Goal: Information Seeking & Learning: Find specific fact

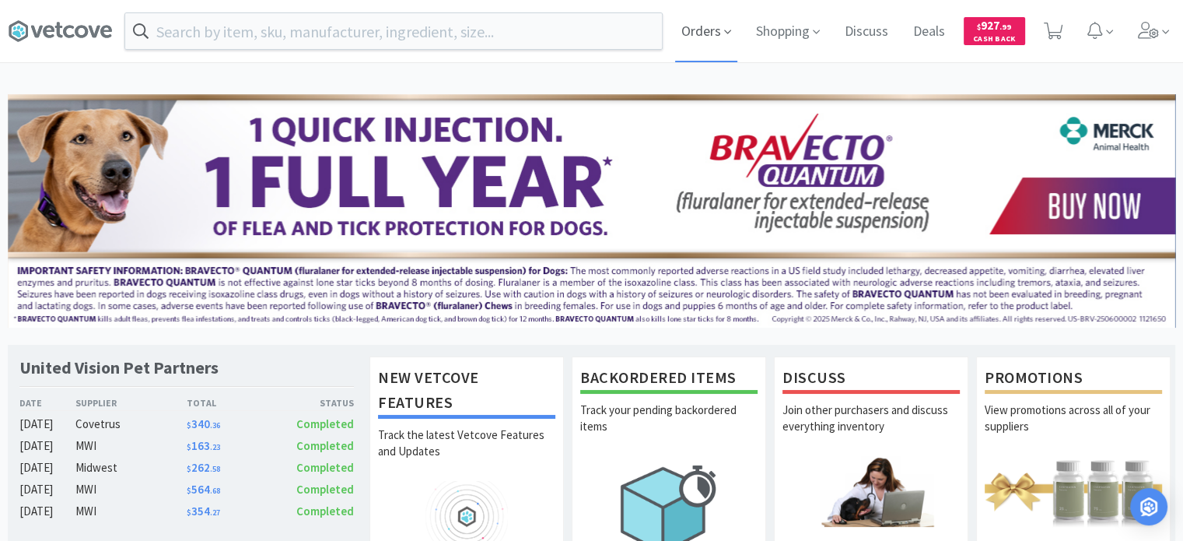
click at [697, 29] on span "Orders" at bounding box center [706, 31] width 62 height 62
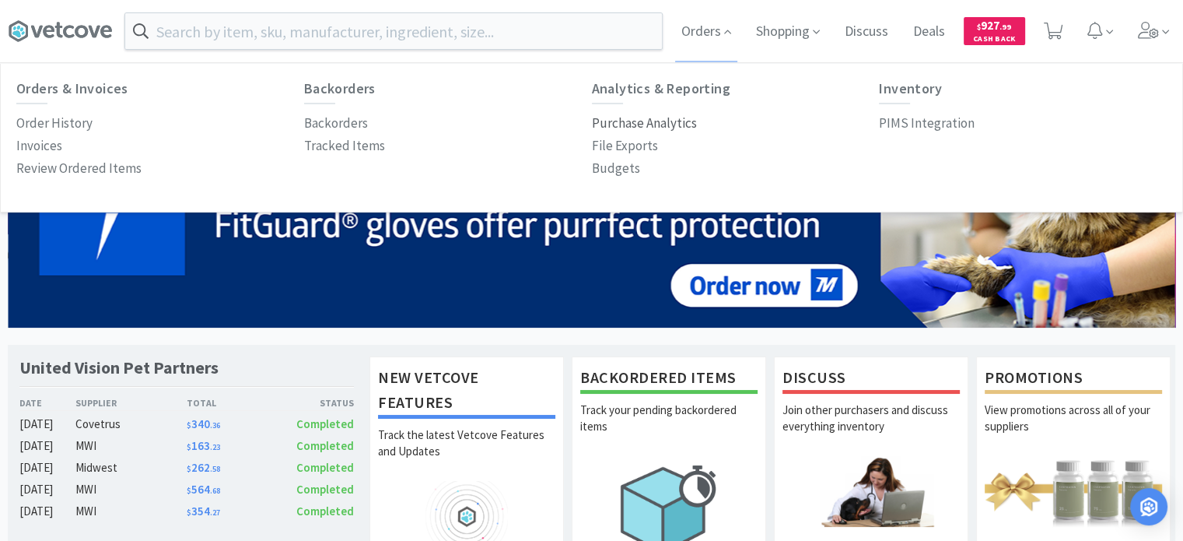
click at [660, 128] on p "Purchase Analytics" at bounding box center [644, 123] width 105 height 21
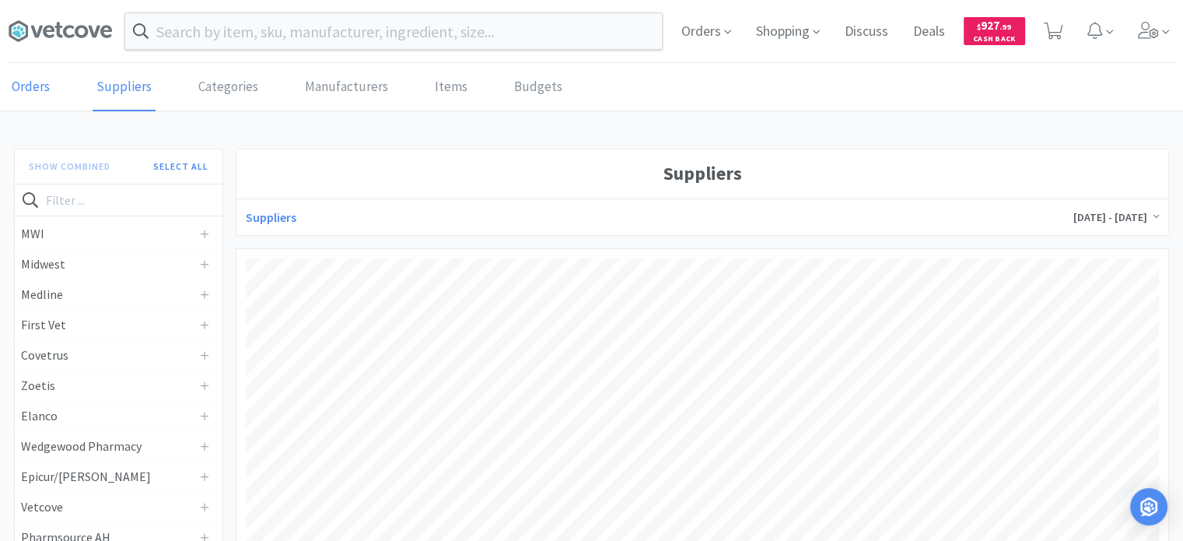
click at [21, 77] on link "Orders" at bounding box center [31, 87] width 46 height 47
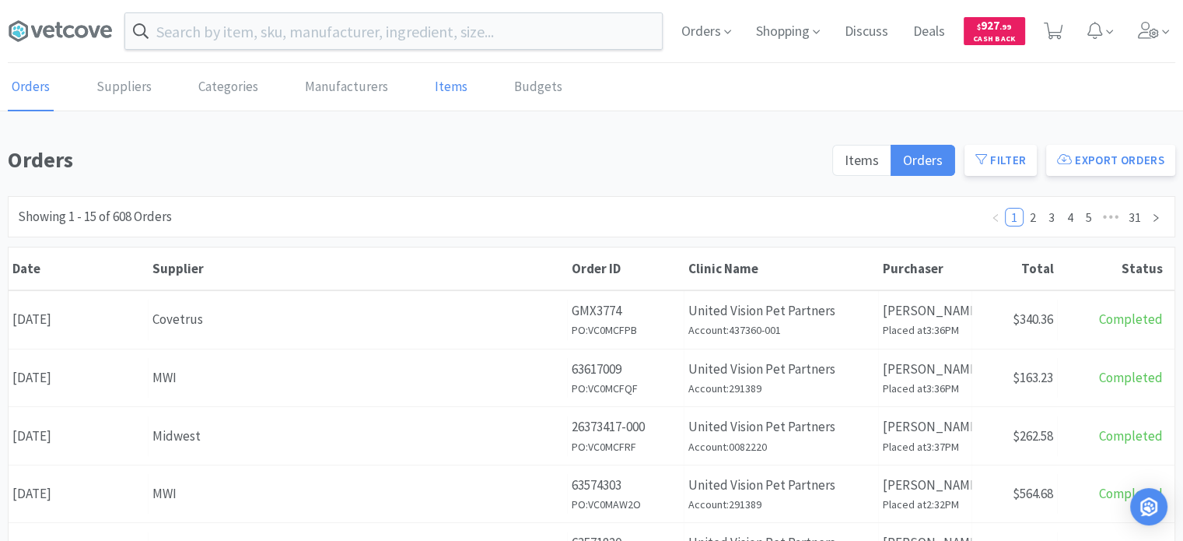
click at [439, 79] on link "Items" at bounding box center [451, 87] width 40 height 47
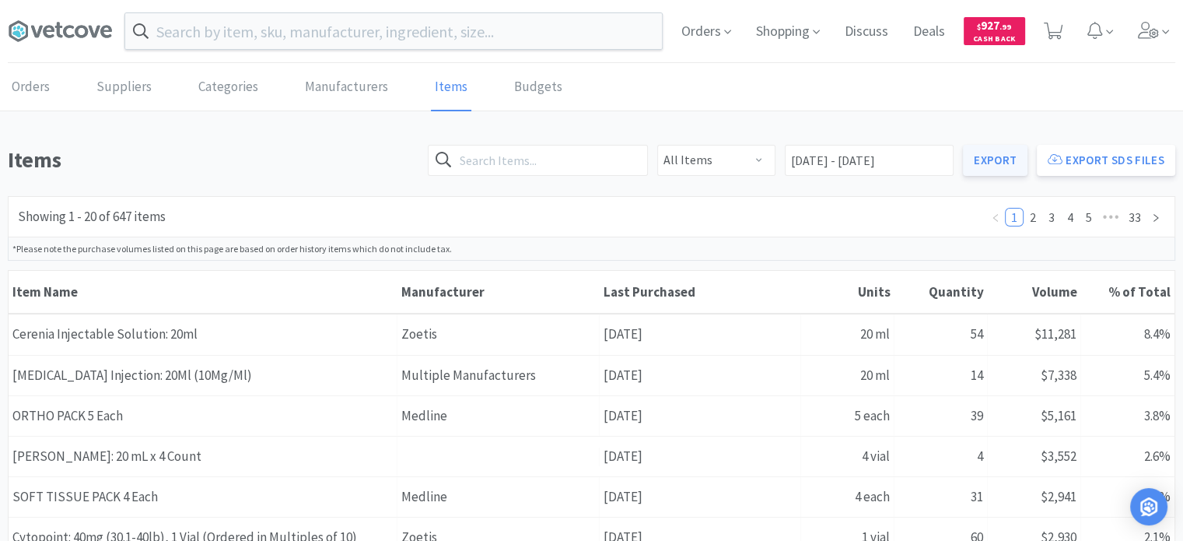
click at [991, 157] on link "Export" at bounding box center [995, 160] width 65 height 31
click at [538, 43] on input "text" at bounding box center [393, 31] width 537 height 36
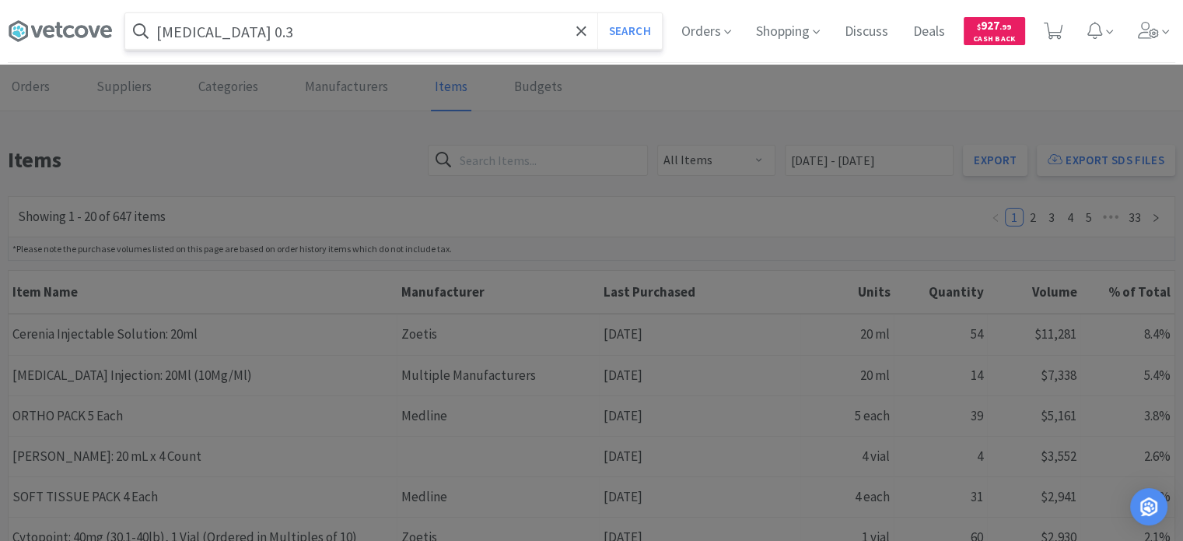
type input "[MEDICAL_DATA] 0.3"
click at [510, 26] on input "[MEDICAL_DATA] 0.3" at bounding box center [393, 31] width 537 height 36
click at [332, 46] on input "[MEDICAL_DATA] 0.3" at bounding box center [393, 31] width 537 height 36
click at [597, 13] on button "Search" at bounding box center [629, 31] width 65 height 36
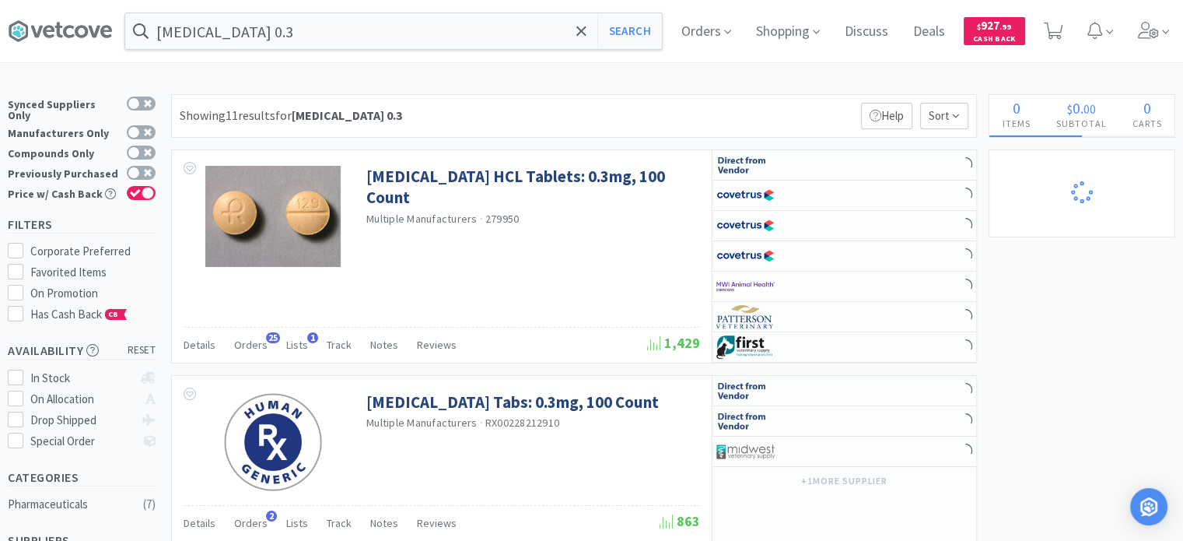
select select "3"
select select "2"
select select "1"
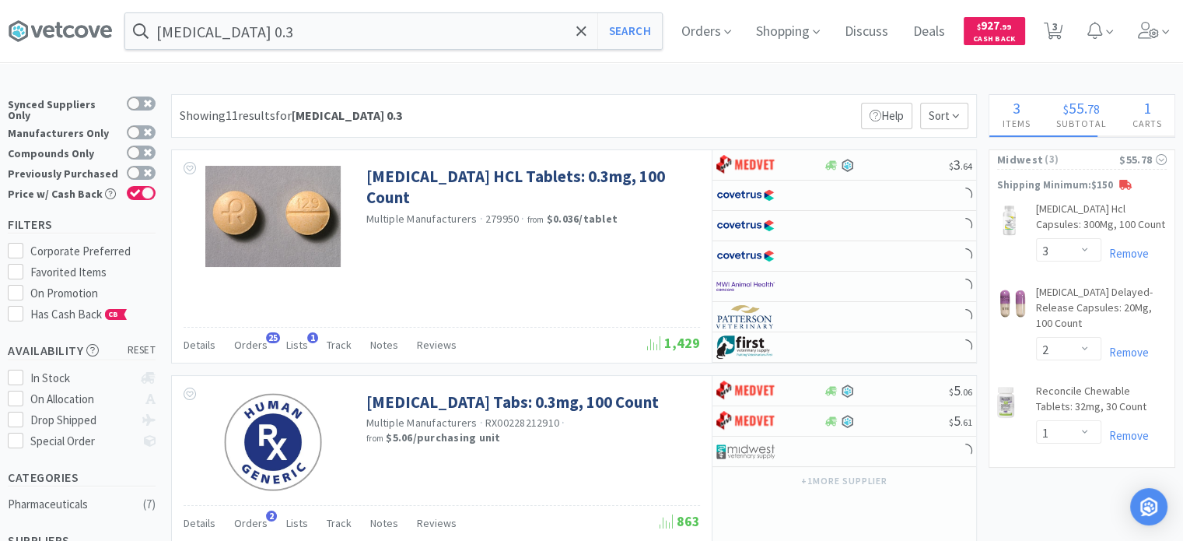
select select "1"
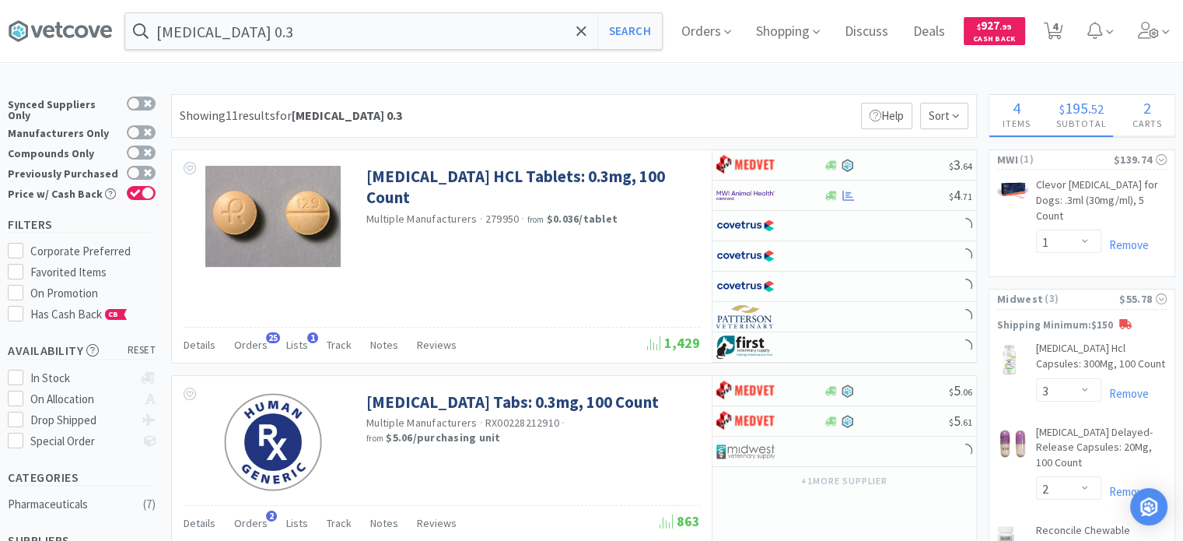
select select "1"
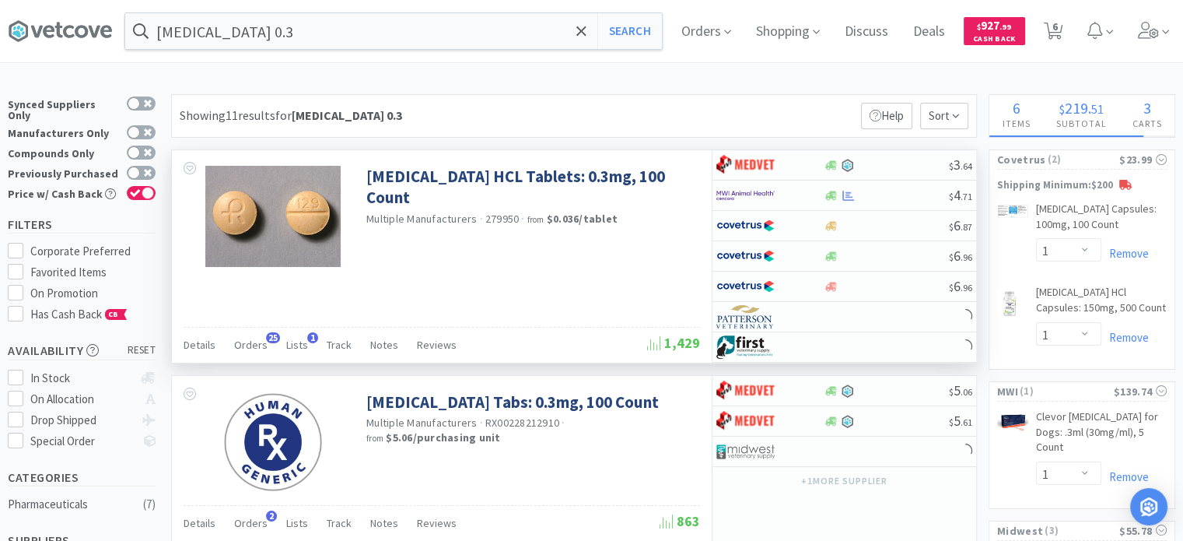
click at [268, 327] on div "Details Orders 25 Lists 1 Track Notes Reviews 1,429" at bounding box center [442, 345] width 517 height 36
click at [266, 334] on span "25" at bounding box center [273, 337] width 14 height 11
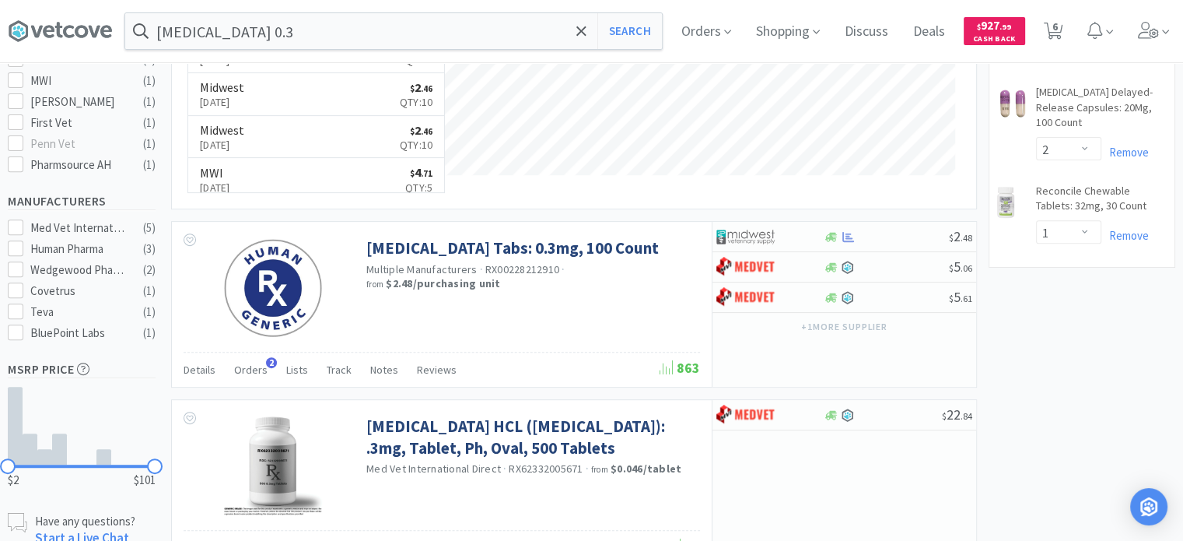
scroll to position [545, 0]
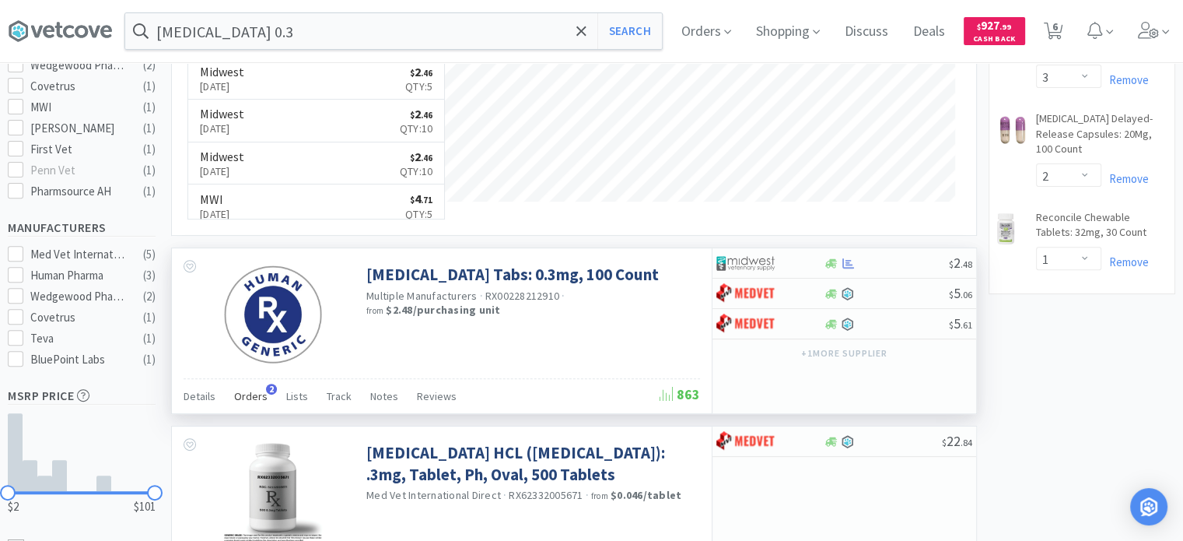
click at [250, 397] on span "Orders" at bounding box center [250, 396] width 33 height 14
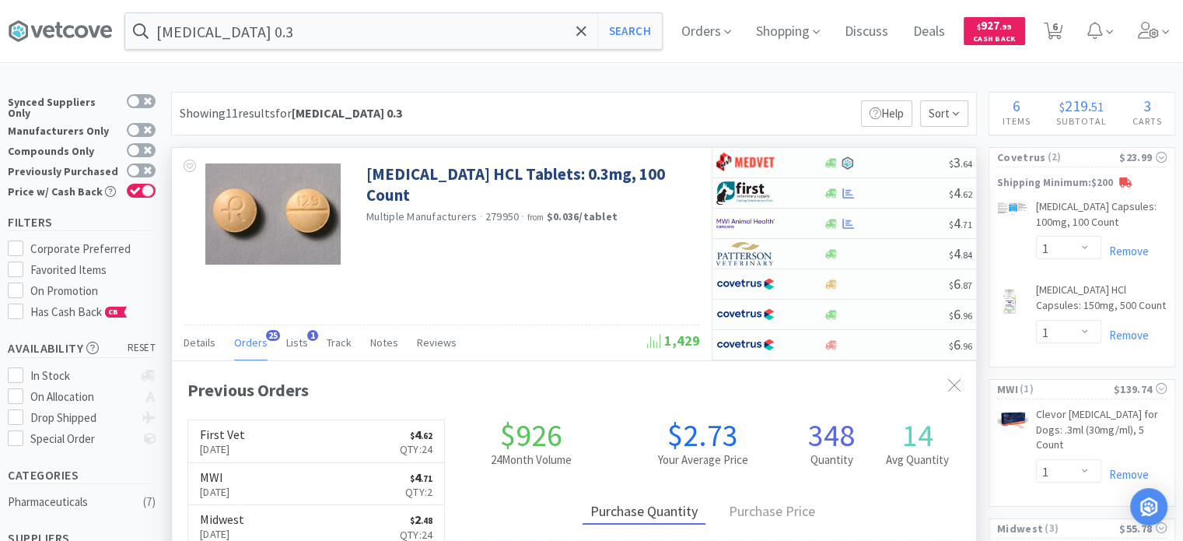
scroll to position [0, 0]
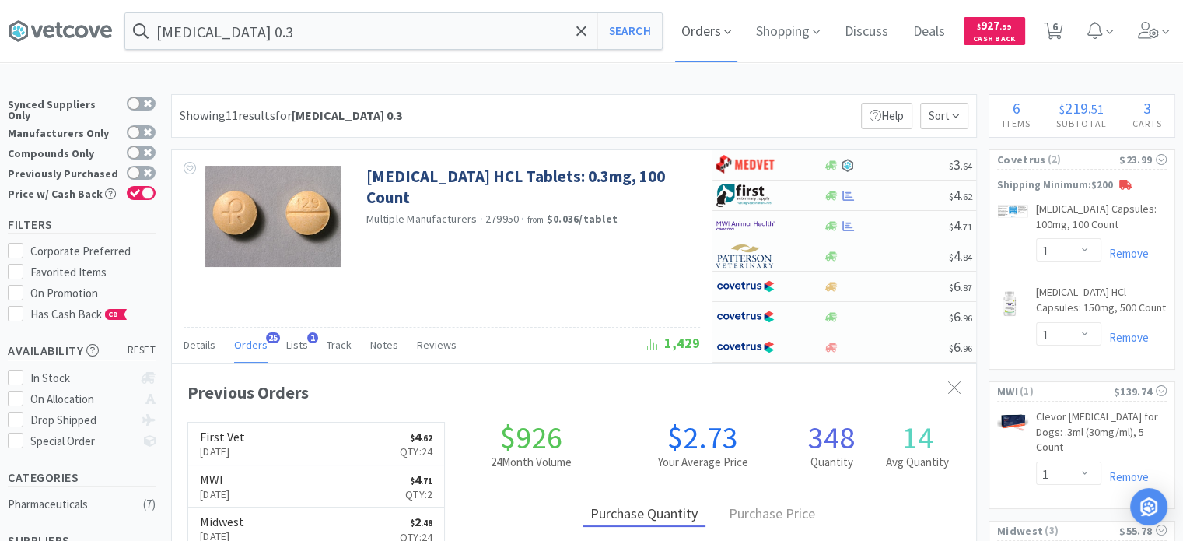
click at [731, 26] on icon at bounding box center [727, 32] width 7 height 14
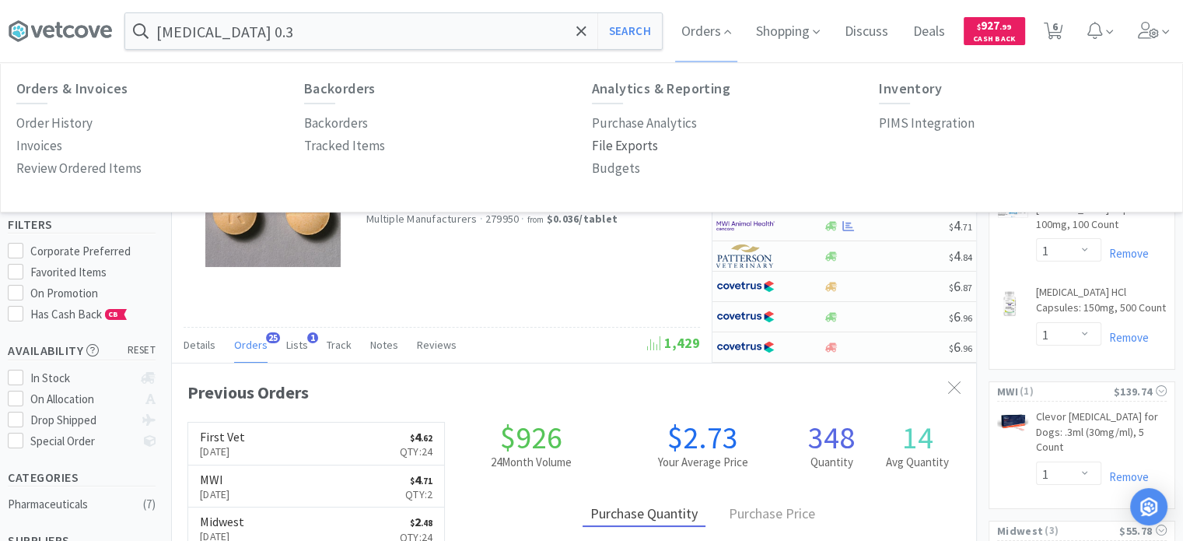
click at [597, 152] on p "File Exports" at bounding box center [625, 145] width 66 height 21
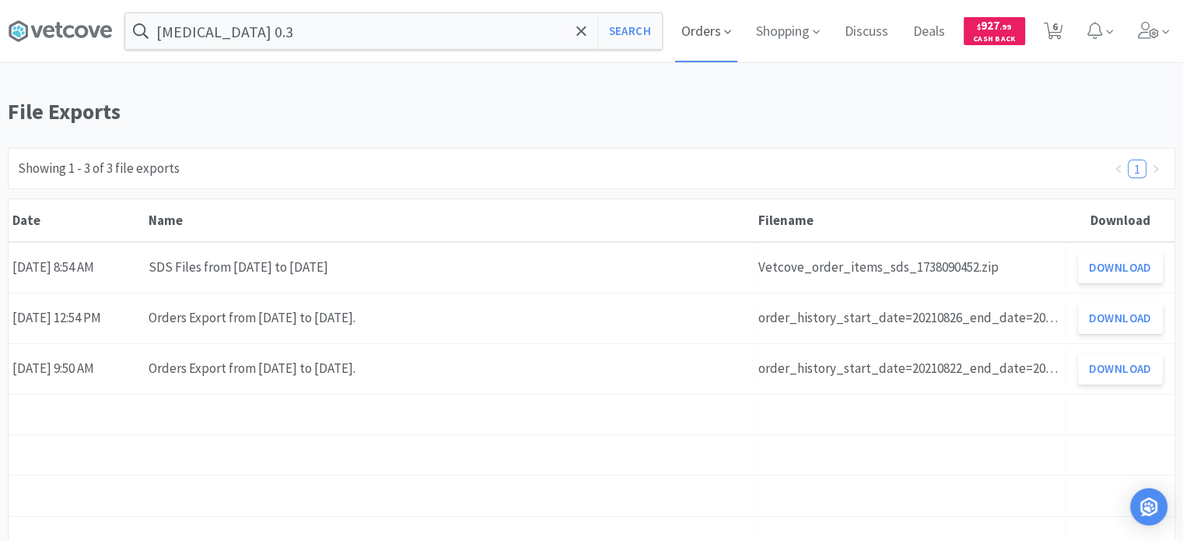
click at [709, 30] on span "Orders" at bounding box center [706, 31] width 62 height 62
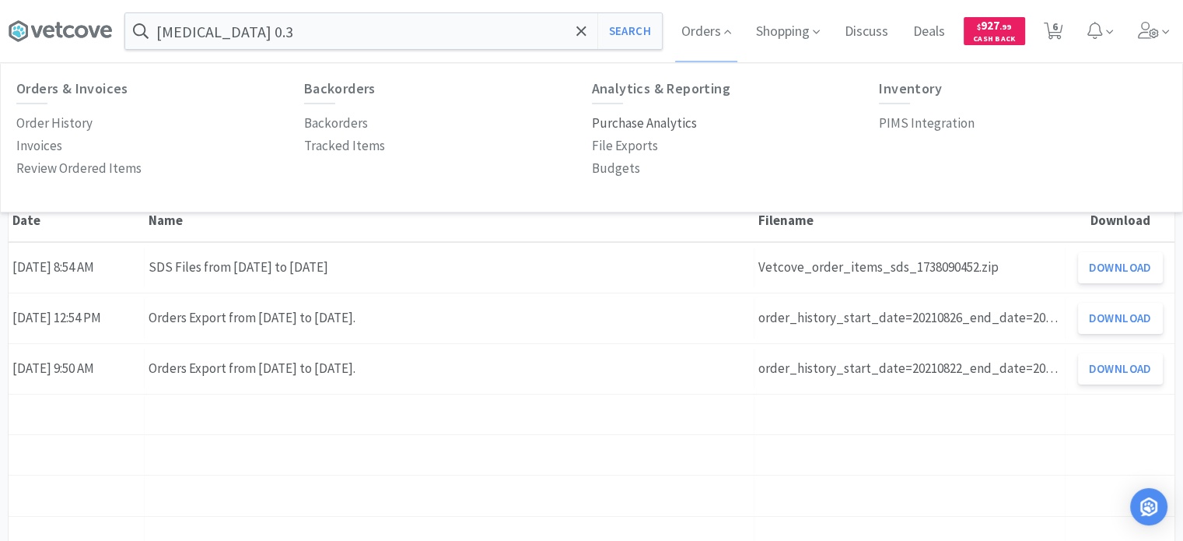
click at [632, 124] on p "Purchase Analytics" at bounding box center [644, 123] width 105 height 21
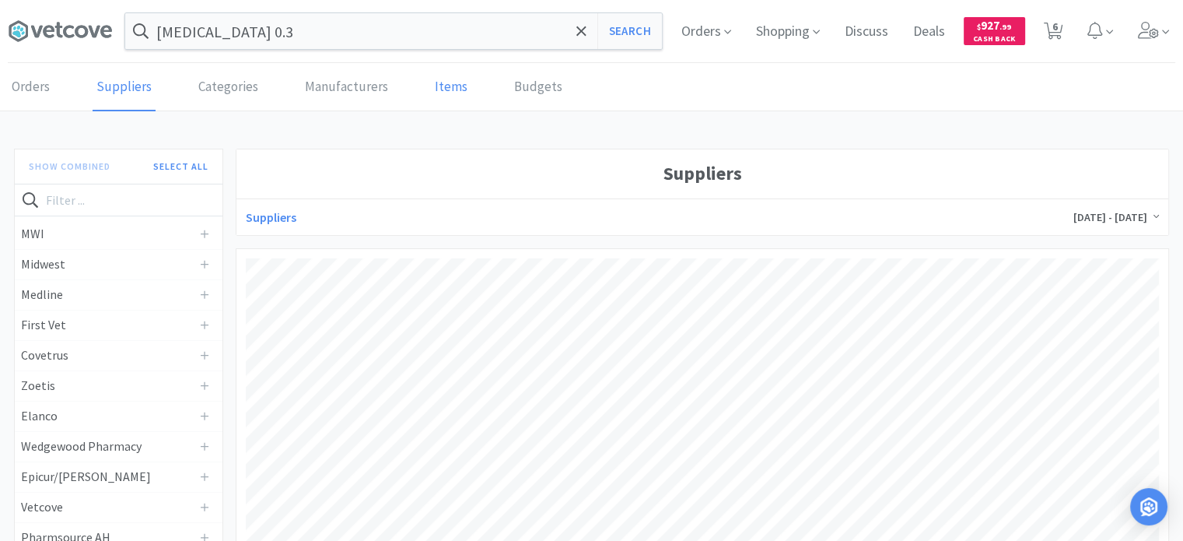
click at [431, 88] on link "Items" at bounding box center [451, 87] width 40 height 47
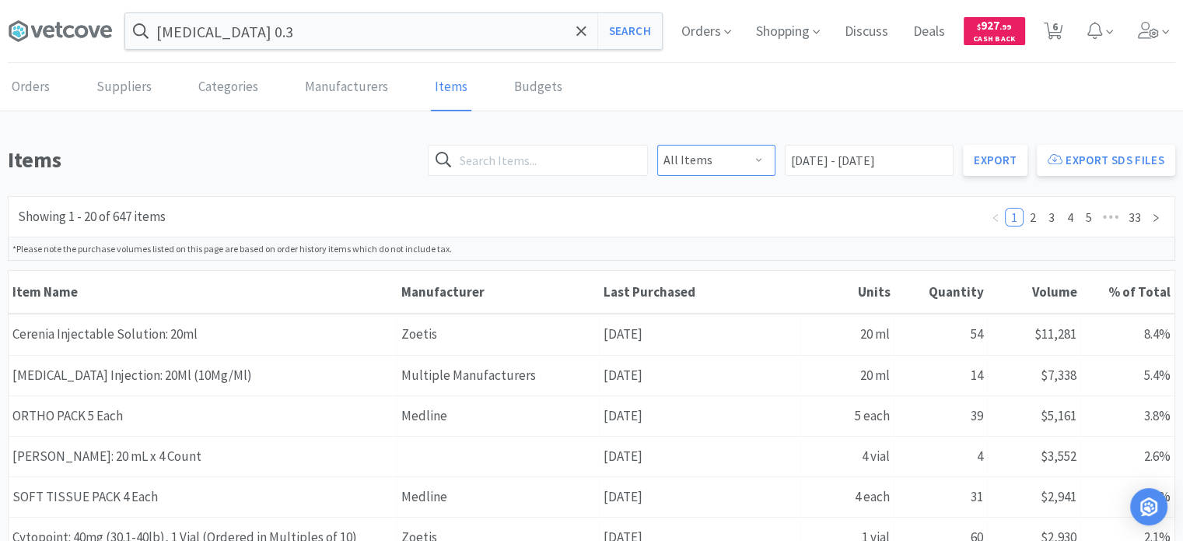
click at [753, 171] on select "All Items No DEA Schedule DEA Schedule 2 DEA Schedule 3 DEA Schedule 4 DEA Sche…" at bounding box center [716, 160] width 118 height 31
click at [628, 199] on div "Showing 1 - 20 of 647 items 1 2 3 4 5 ••• 33" at bounding box center [592, 216] width 1168 height 41
drag, startPoint x: 200, startPoint y: 30, endPoint x: 266, endPoint y: 29, distance: 66.1
click at [201, 30] on input "[MEDICAL_DATA] 0.3" at bounding box center [393, 31] width 537 height 36
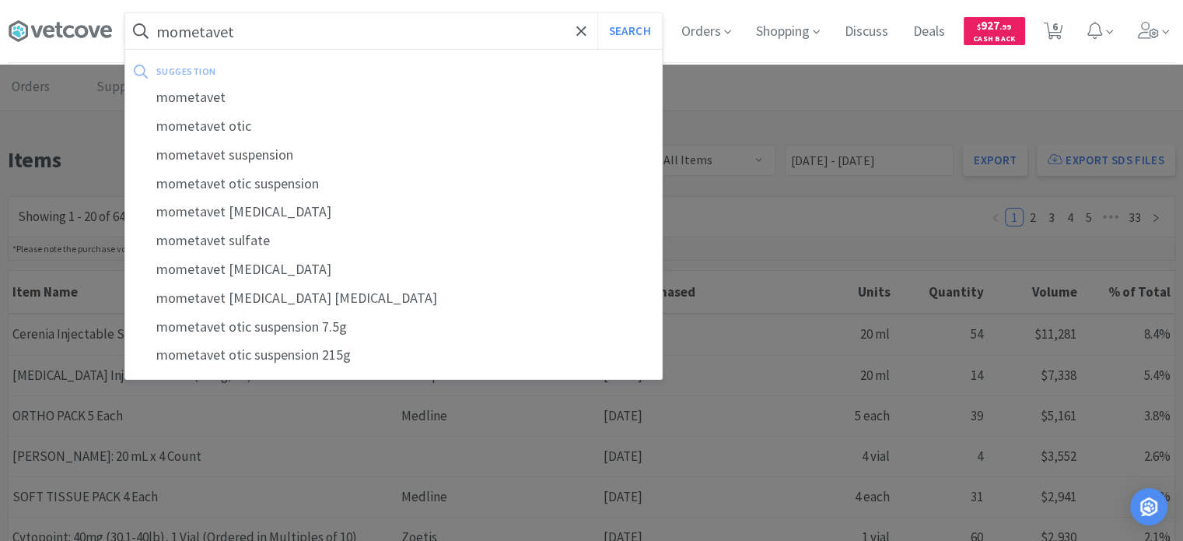
type input "mometavet"
click at [597, 13] on button "Search" at bounding box center [629, 31] width 65 height 36
select select "1"
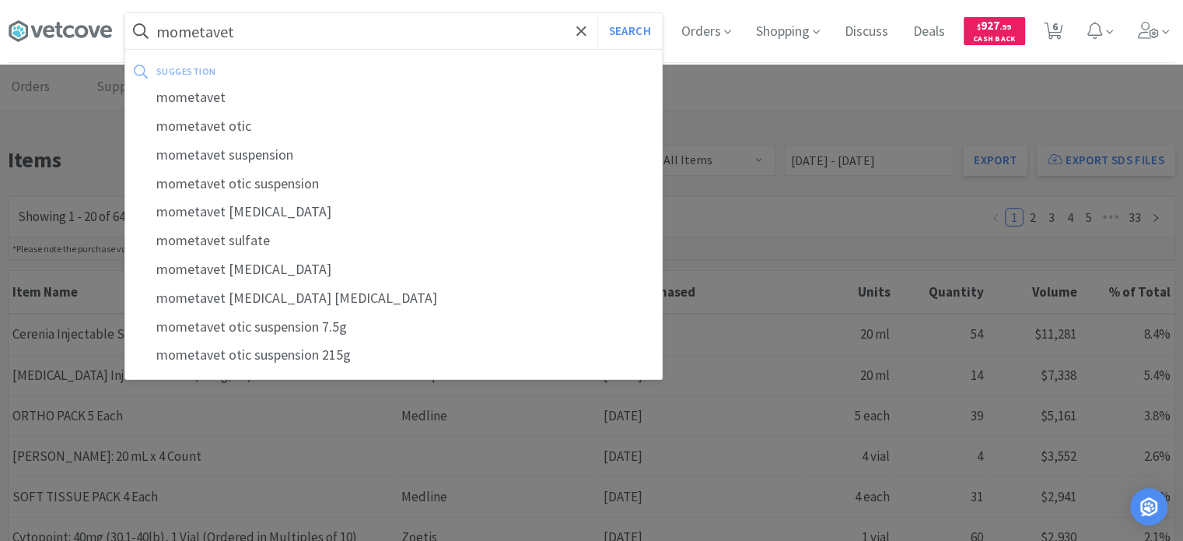
select select "3"
select select "2"
select select "1"
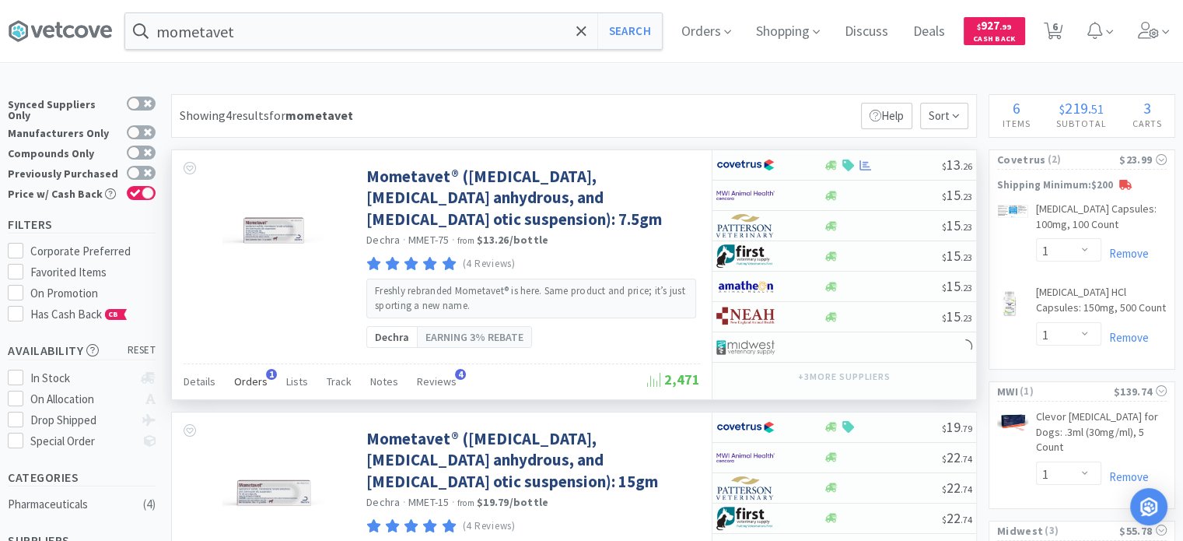
click at [247, 386] on span "Orders" at bounding box center [250, 381] width 33 height 14
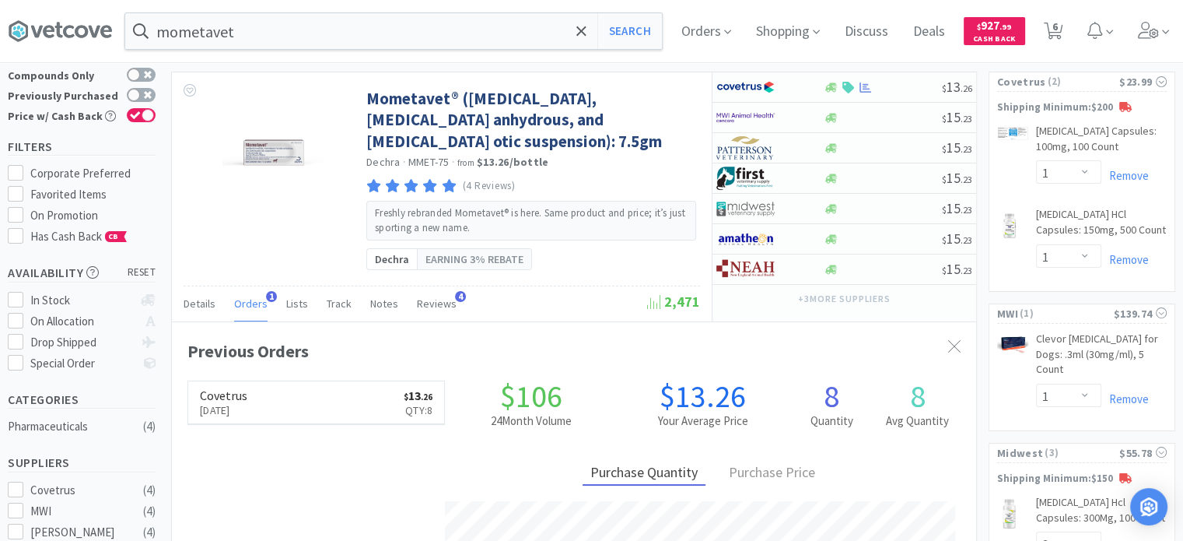
scroll to position [398, 804]
click at [271, 37] on input "mometavet" at bounding box center [393, 31] width 537 height 36
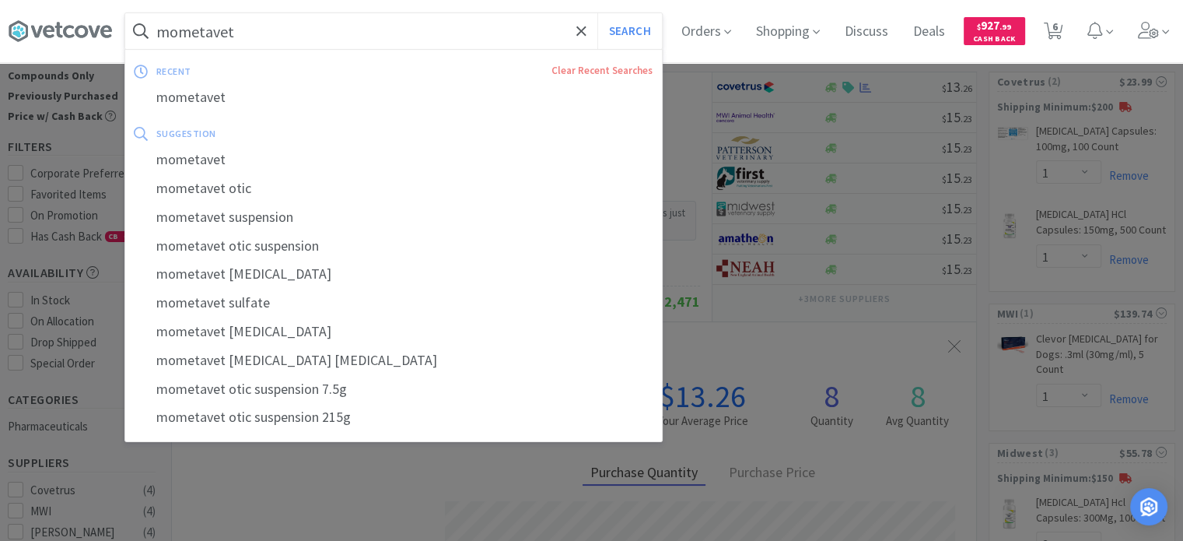
click at [320, 26] on input "mometavet" at bounding box center [393, 31] width 537 height 36
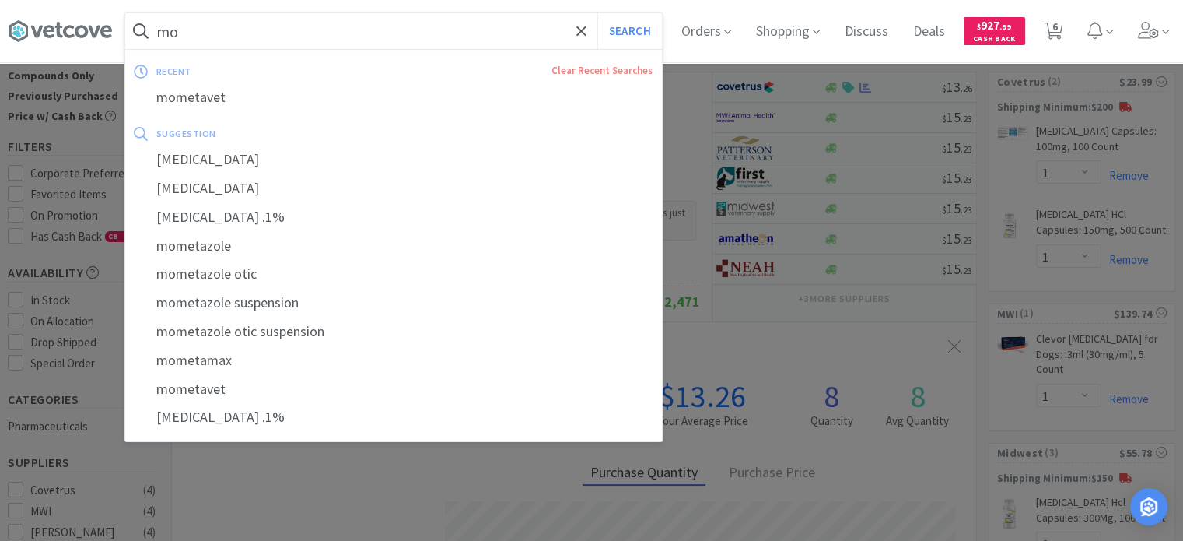
type input "m"
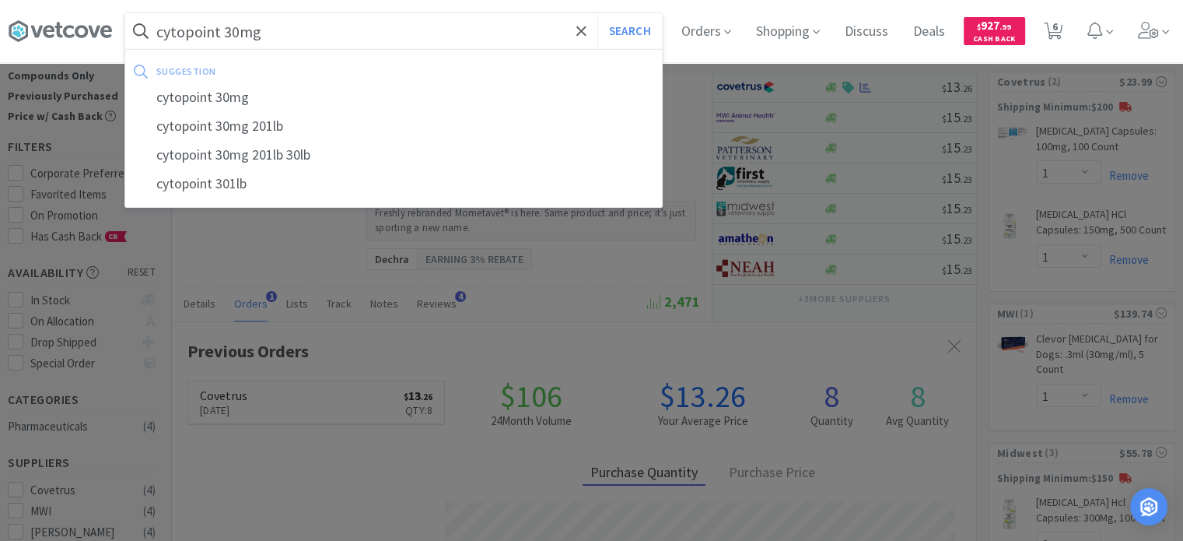
type input "cytopoint 30mg"
click at [597, 13] on button "Search" at bounding box center [629, 31] width 65 height 36
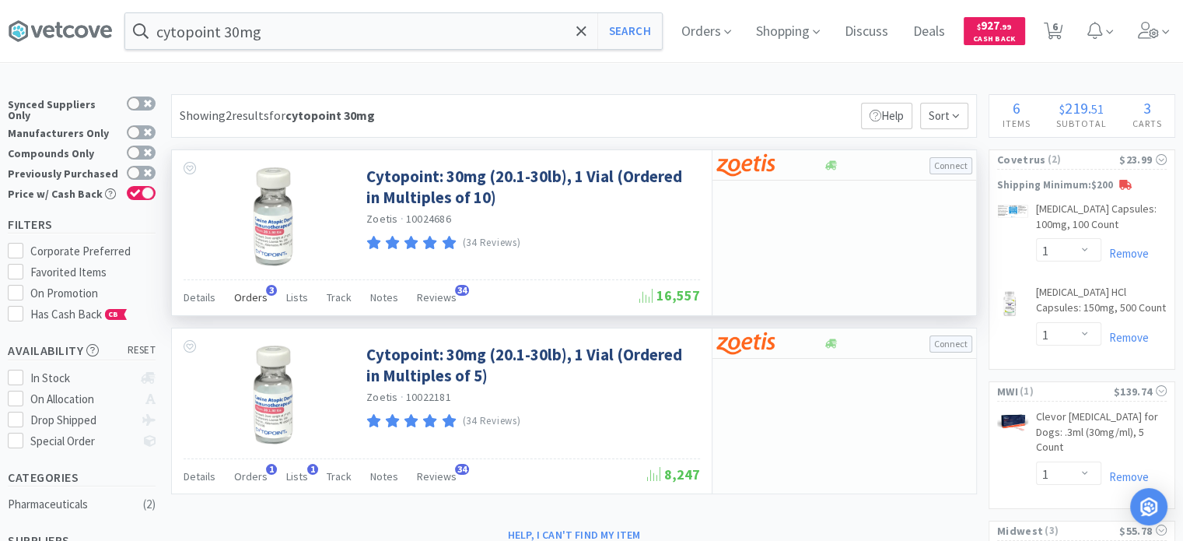
click at [247, 297] on span "Orders" at bounding box center [250, 297] width 33 height 14
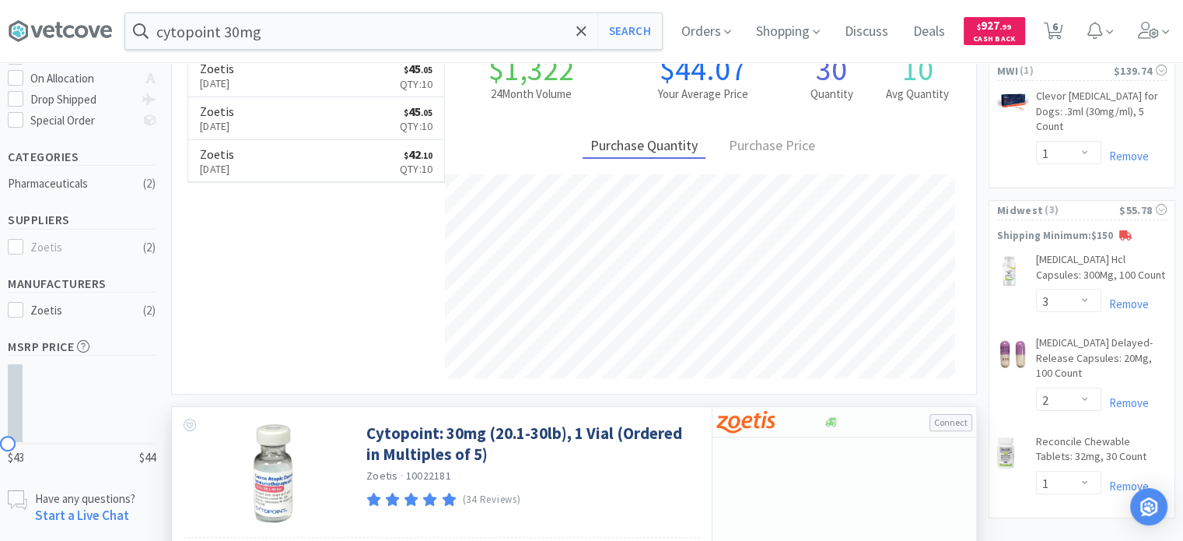
scroll to position [451, 0]
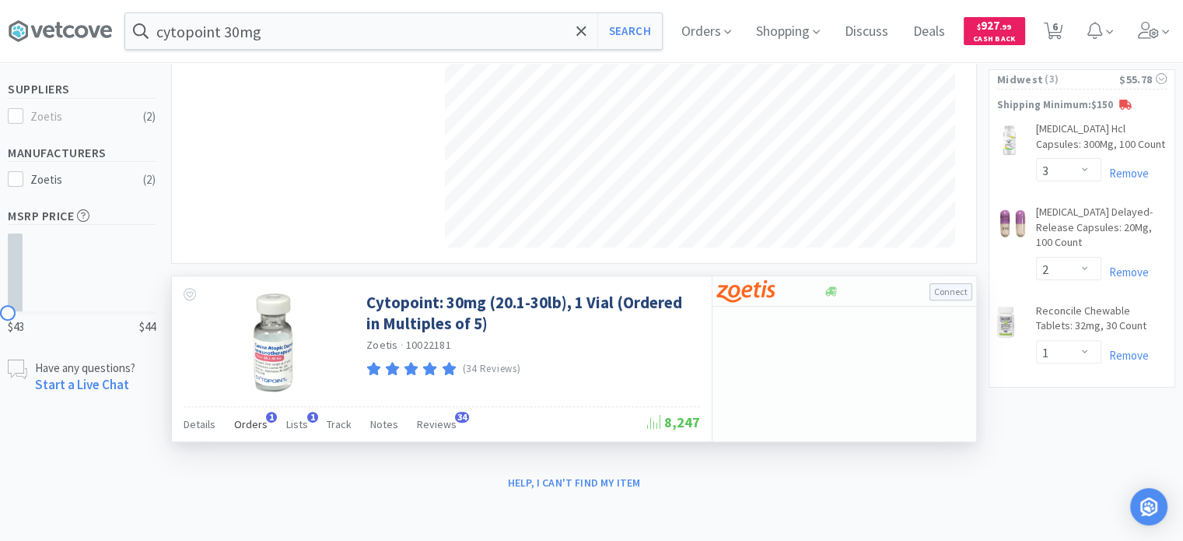
click at [255, 419] on span "Orders" at bounding box center [250, 424] width 33 height 14
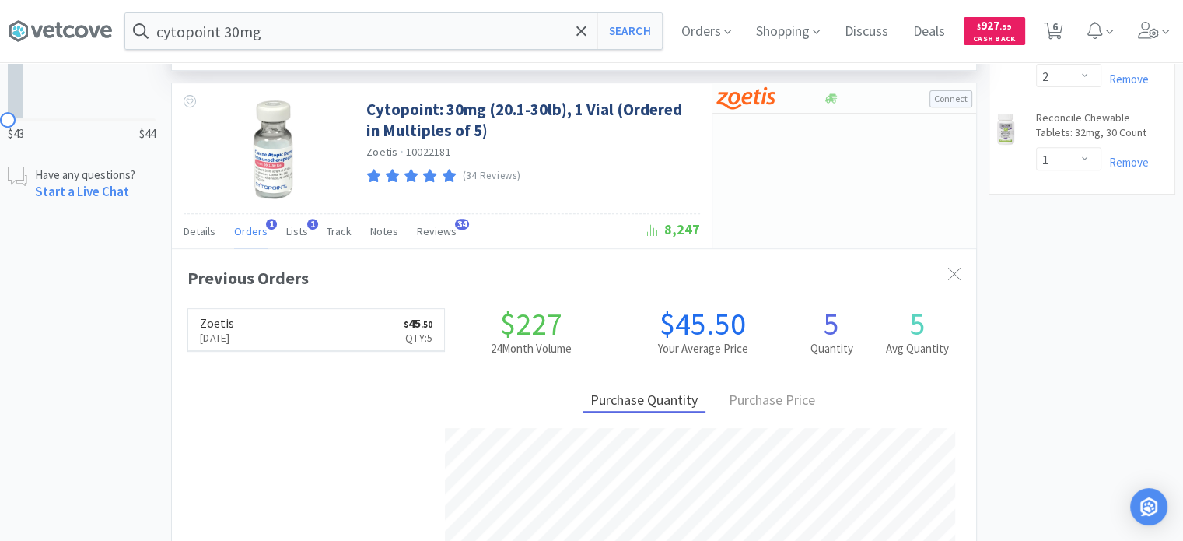
scroll to position [607, 0]
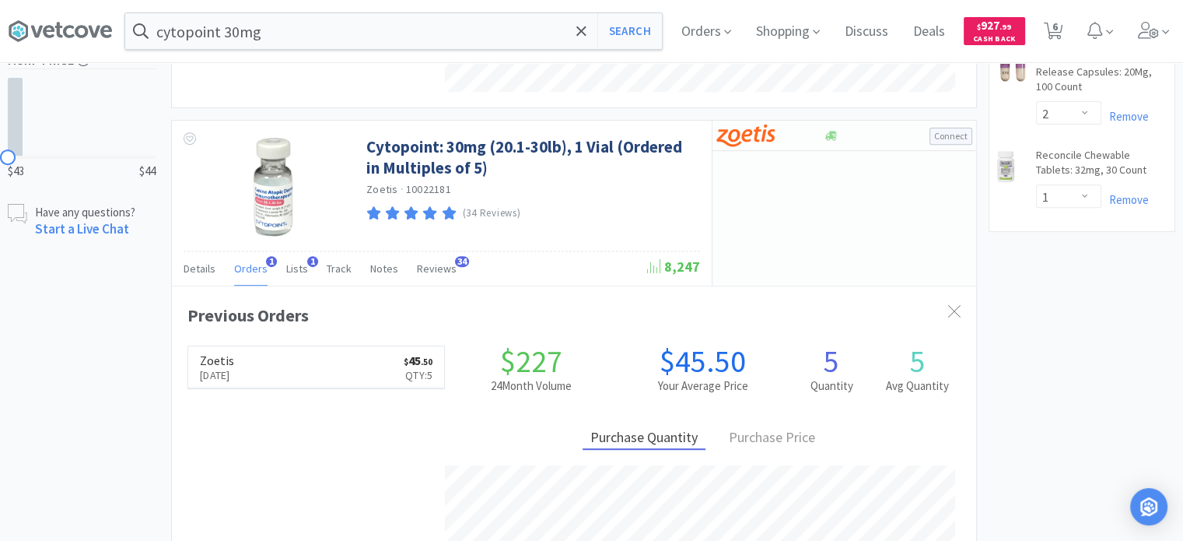
click at [1035, 295] on div "× Filter Results Synced Suppliers Only Manufacturers Only Compounds Only Previo…" at bounding box center [592, 113] width 1168 height 1252
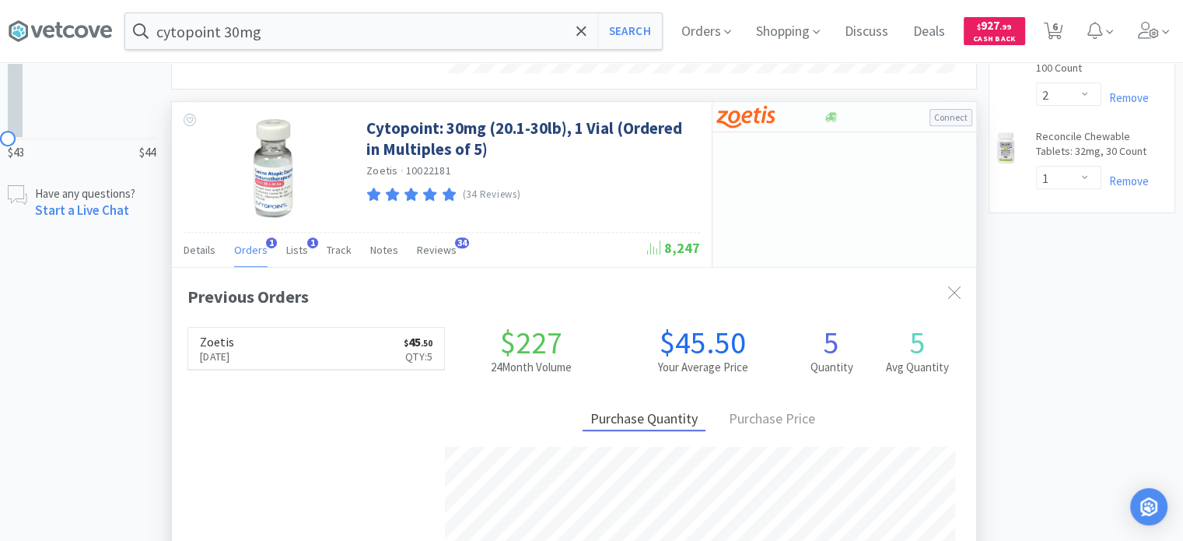
scroll to position [685, 0]
